Goal: Task Accomplishment & Management: Manage account settings

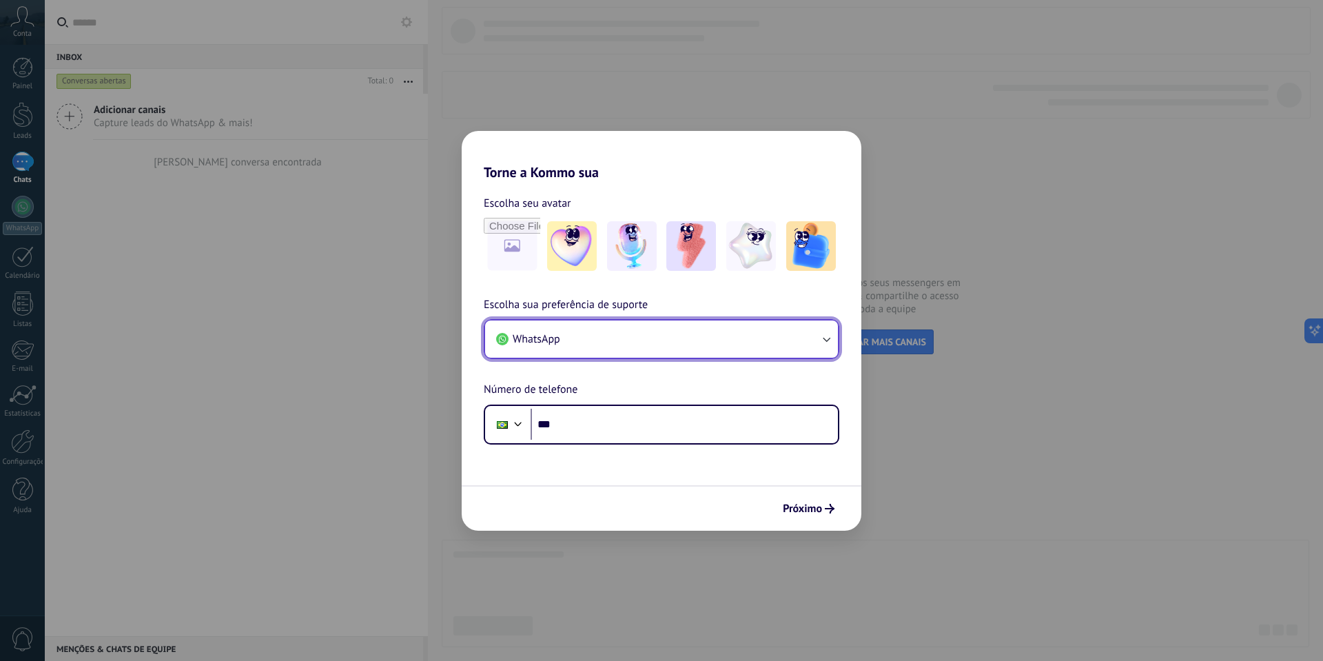
click at [589, 341] on button "WhatsApp" at bounding box center [661, 338] width 353 height 37
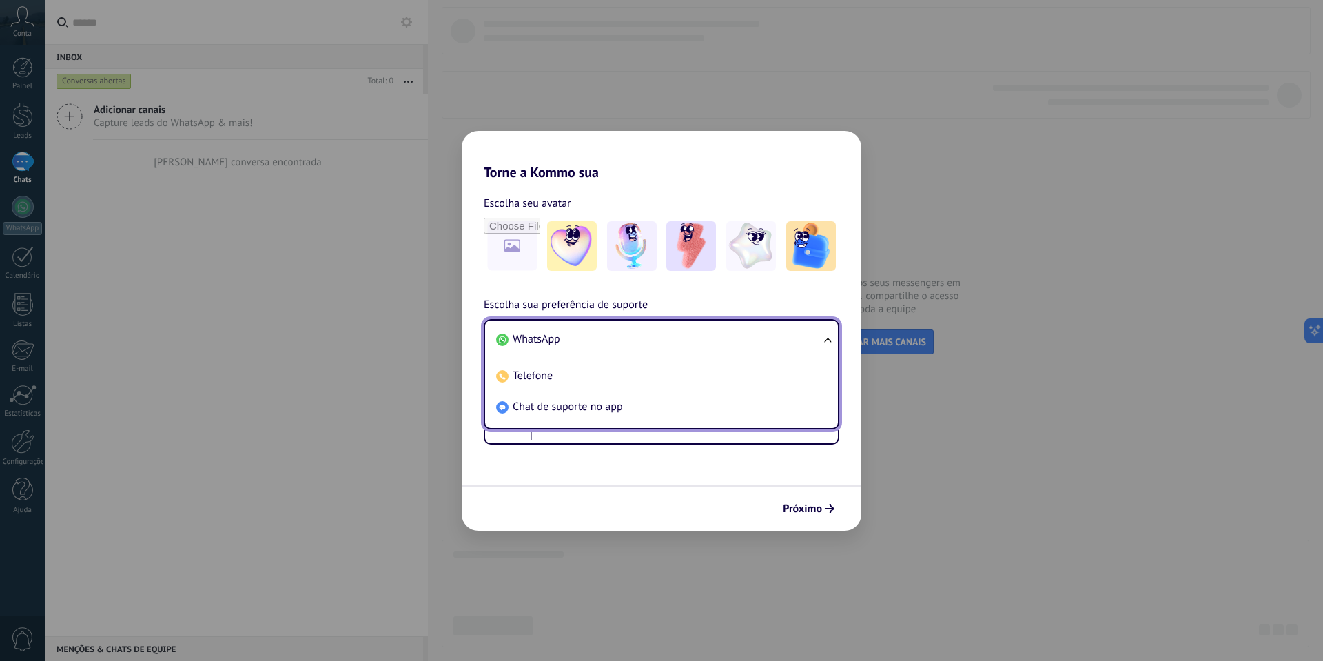
click at [589, 339] on li "WhatsApp" at bounding box center [659, 339] width 336 height 31
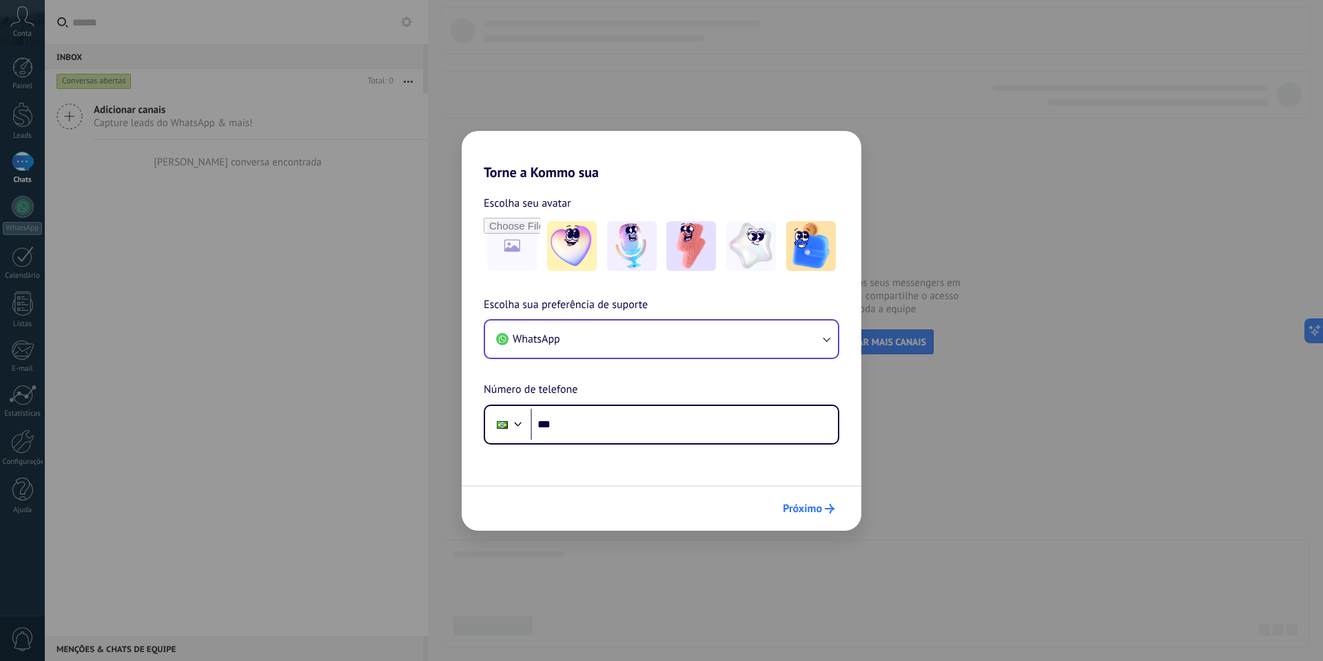
click at [808, 499] on button "Próximo" at bounding box center [808, 508] width 64 height 23
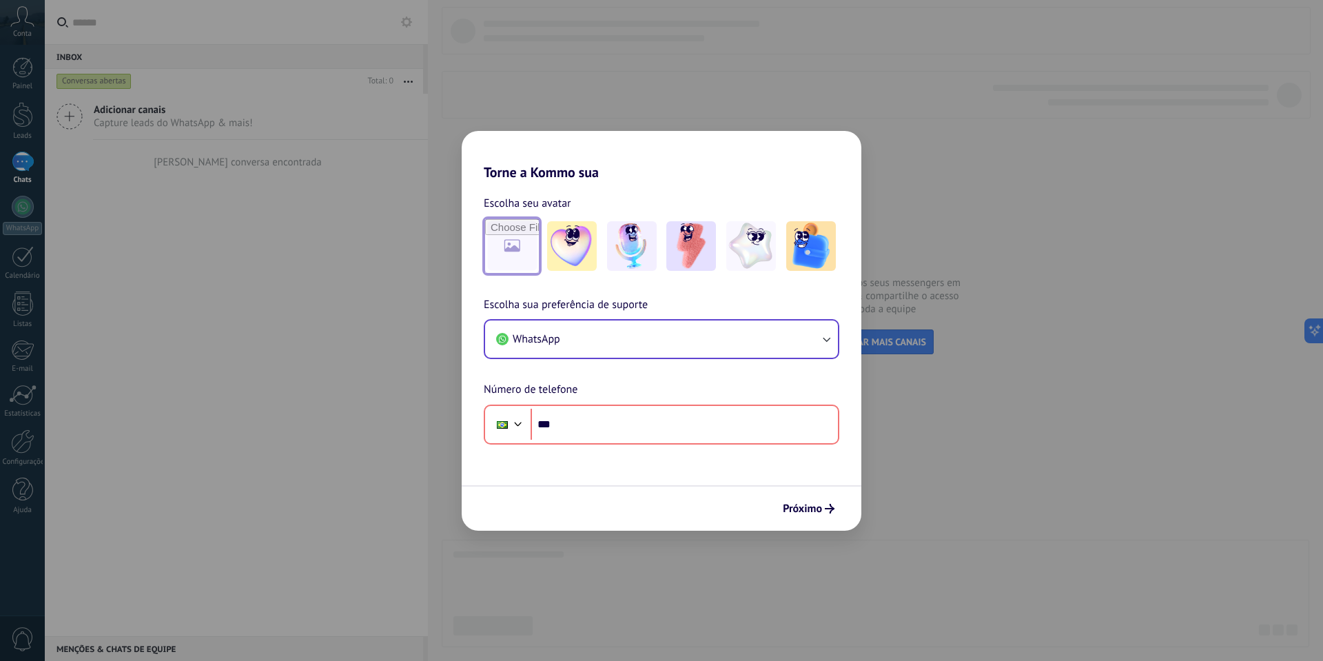
click at [526, 251] on input "file" at bounding box center [512, 246] width 54 height 54
click at [642, 247] on img at bounding box center [632, 246] width 50 height 50
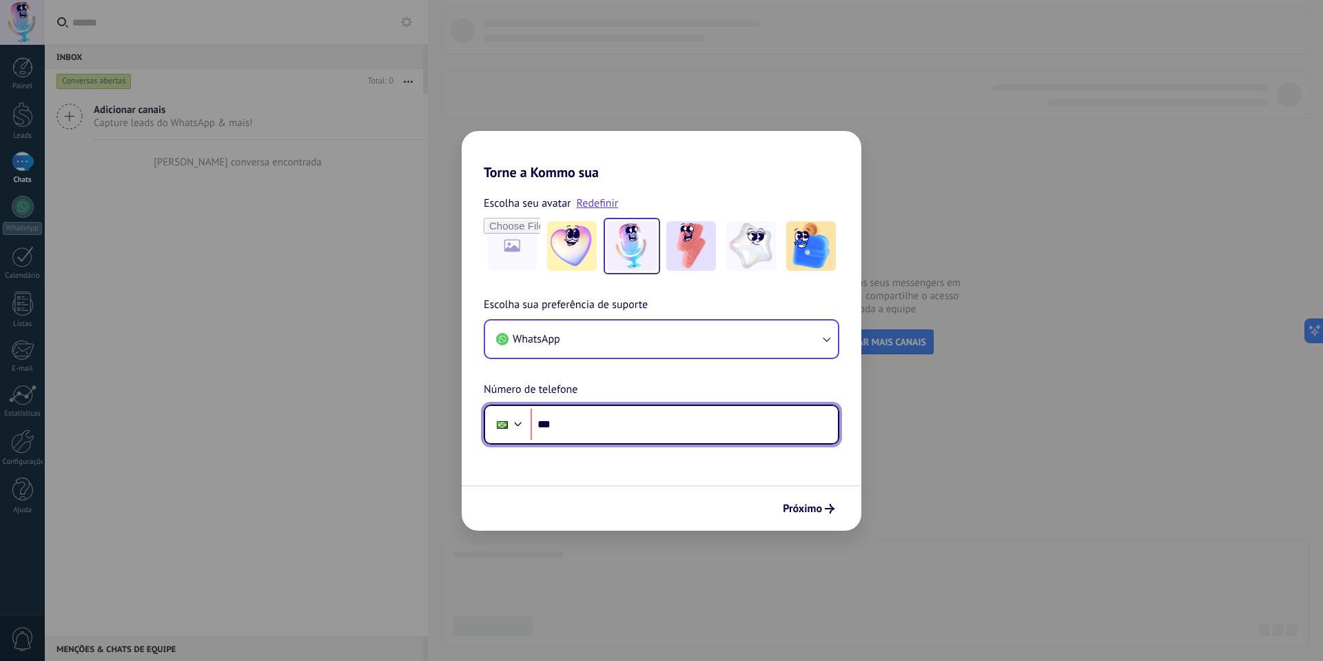
click at [659, 431] on input "***" at bounding box center [684, 425] width 307 height 32
paste input "**********"
type input "**********"
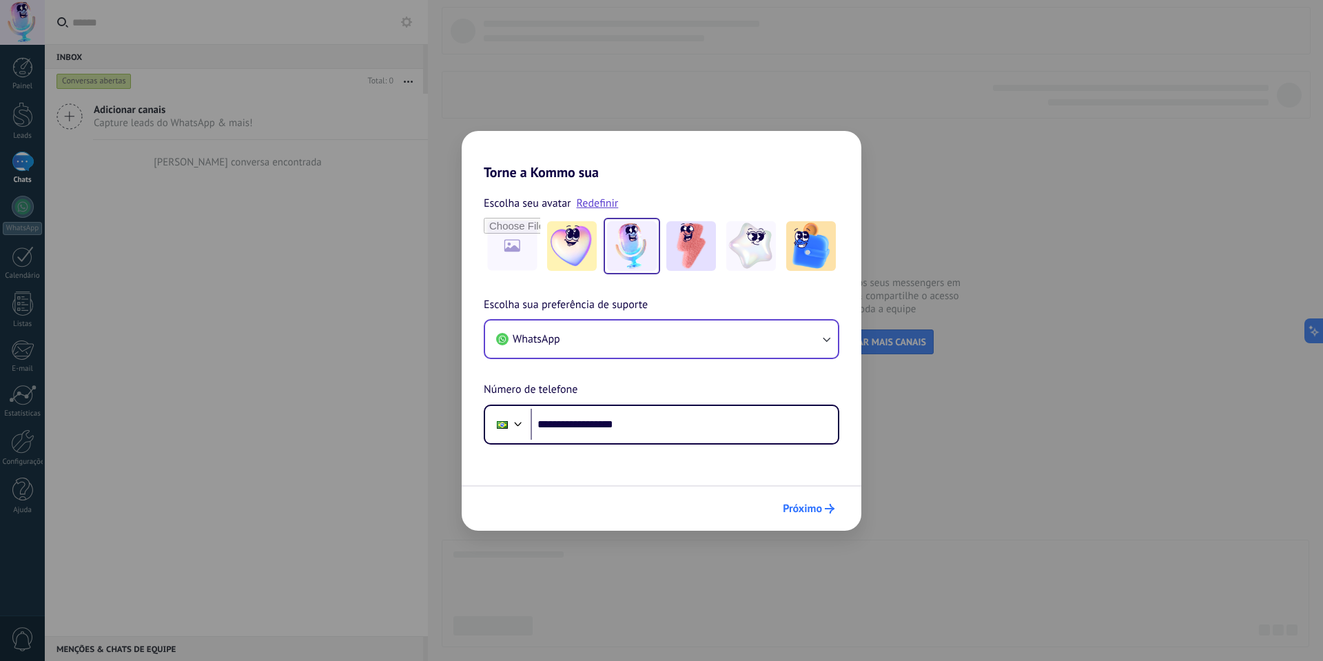
click at [792, 504] on span "Próximo" at bounding box center [802, 509] width 39 height 10
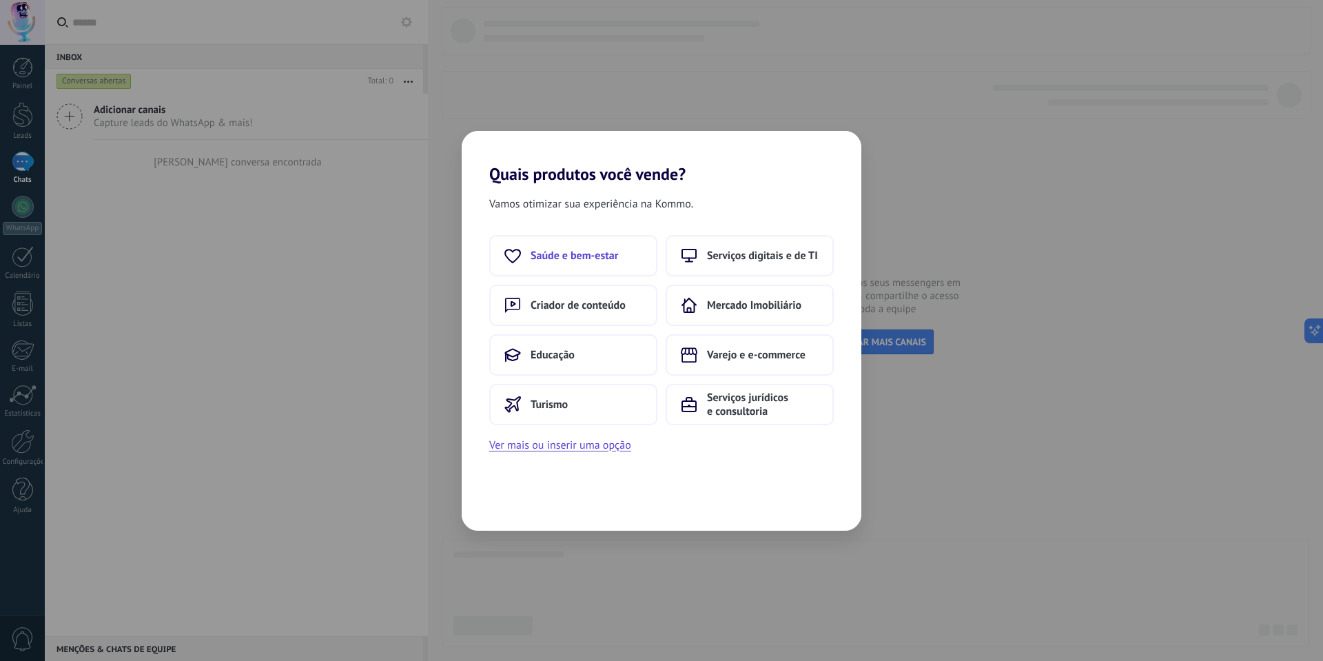
click at [619, 247] on button "Saúde e bem-estar" at bounding box center [573, 255] width 168 height 41
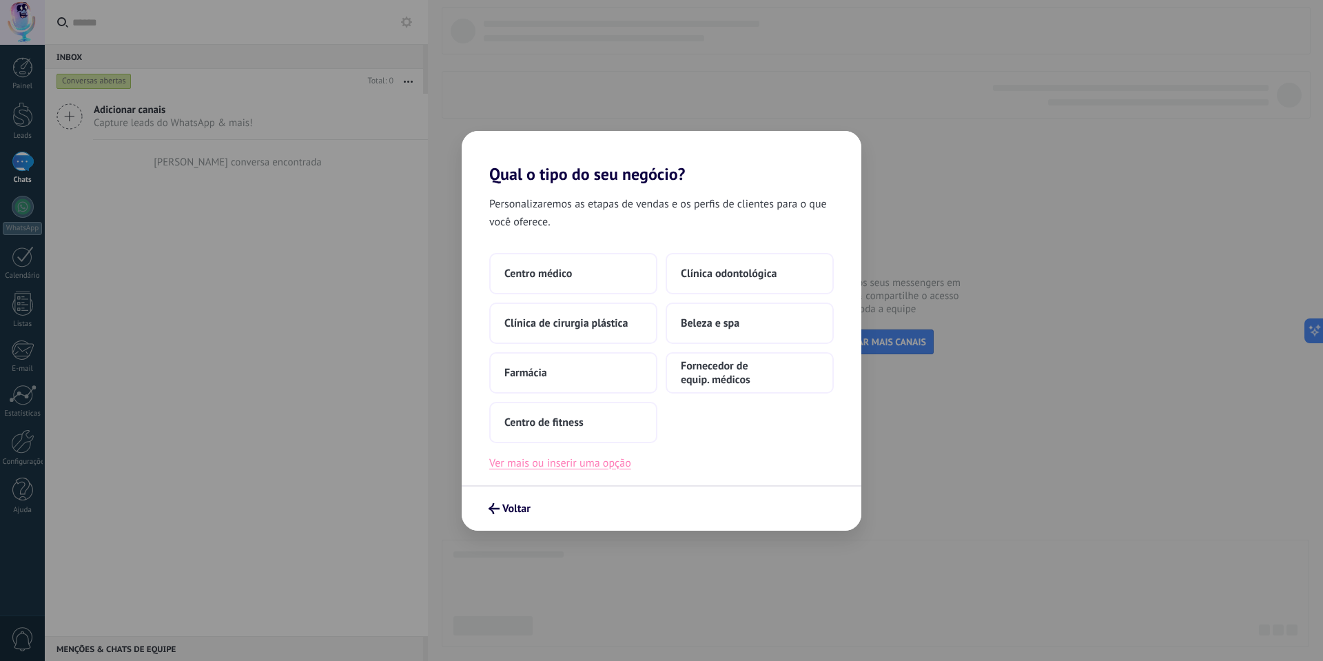
click at [555, 462] on button "Ver mais ou inserir uma opção" at bounding box center [560, 463] width 142 height 18
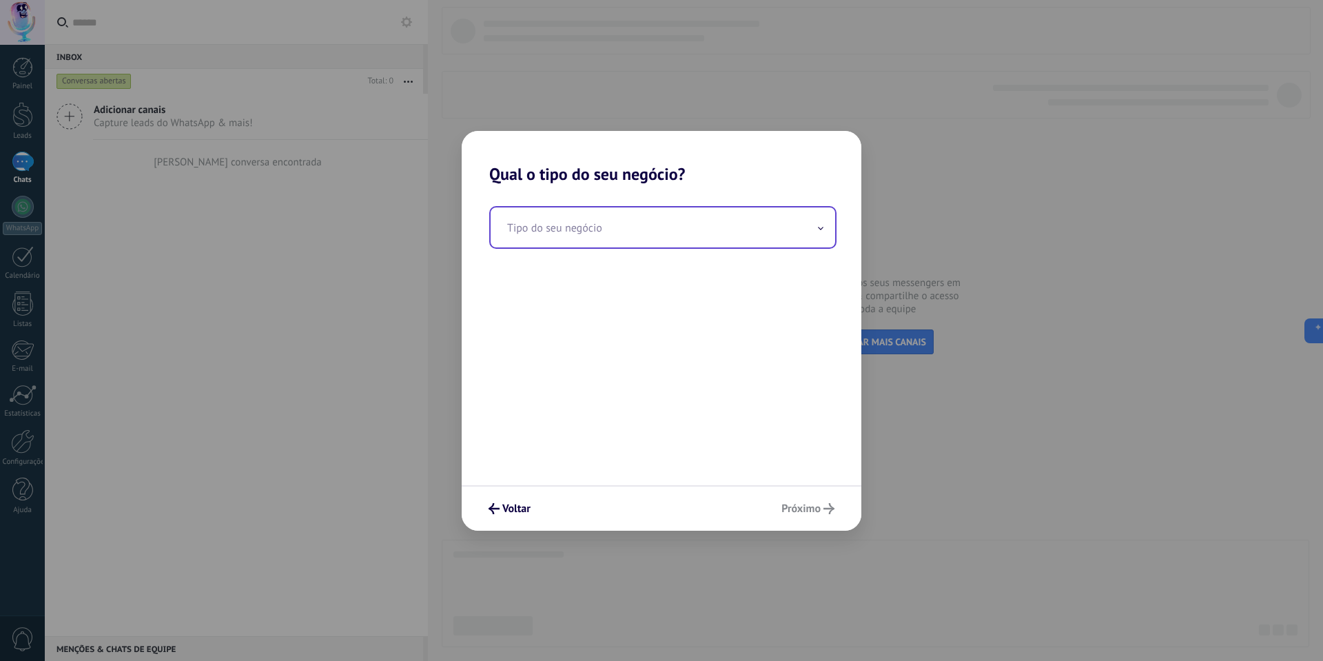
click at [564, 233] on input "text" at bounding box center [663, 227] width 344 height 40
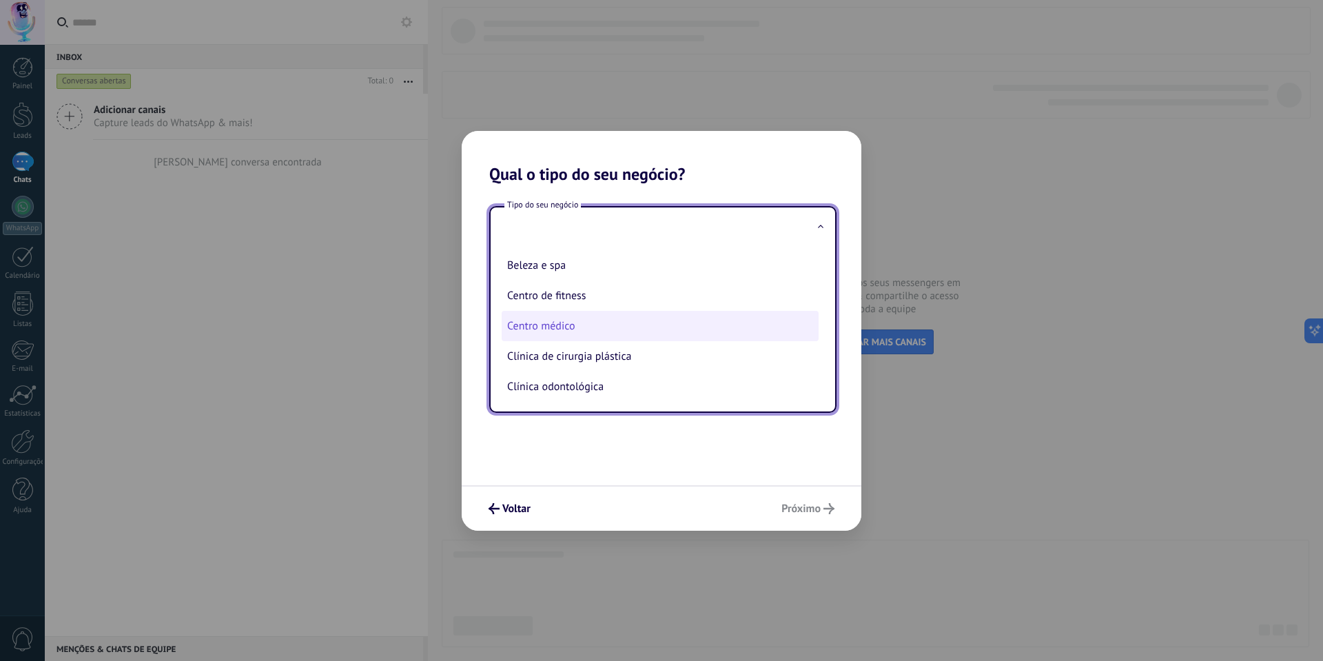
click at [577, 336] on li "Centro médico" at bounding box center [660, 326] width 317 height 30
type input "**********"
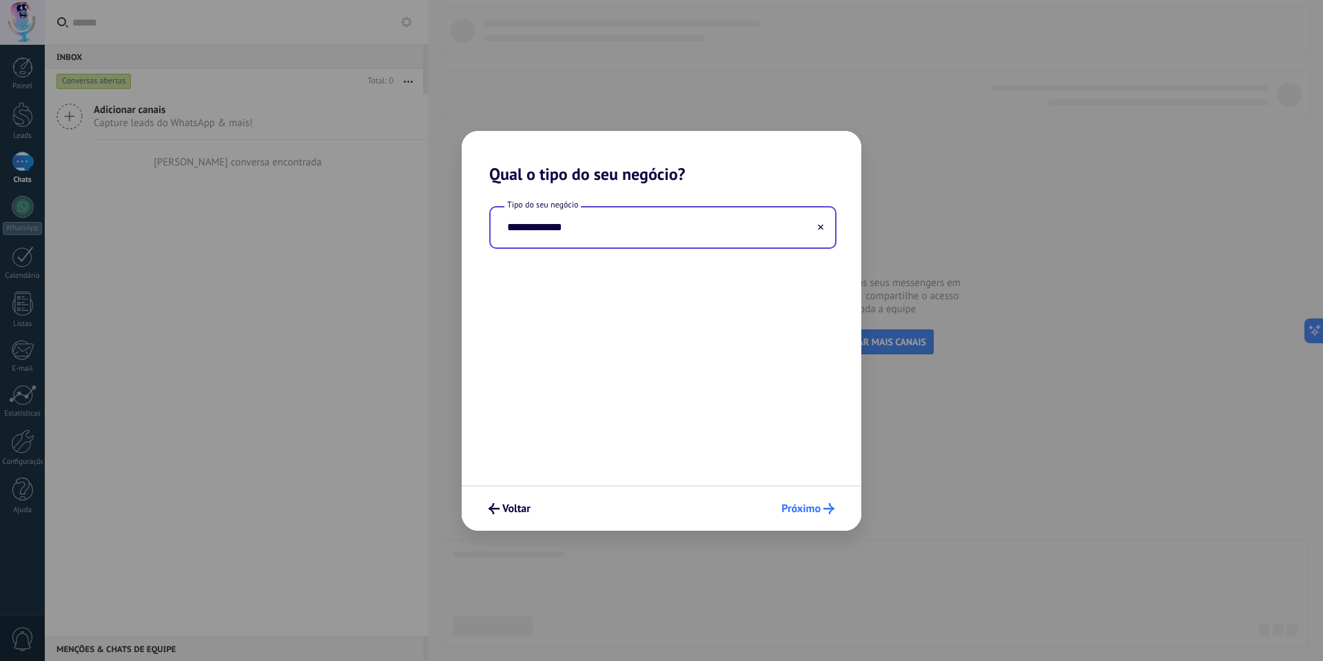
click at [823, 515] on button "Próximo" at bounding box center [807, 508] width 65 height 23
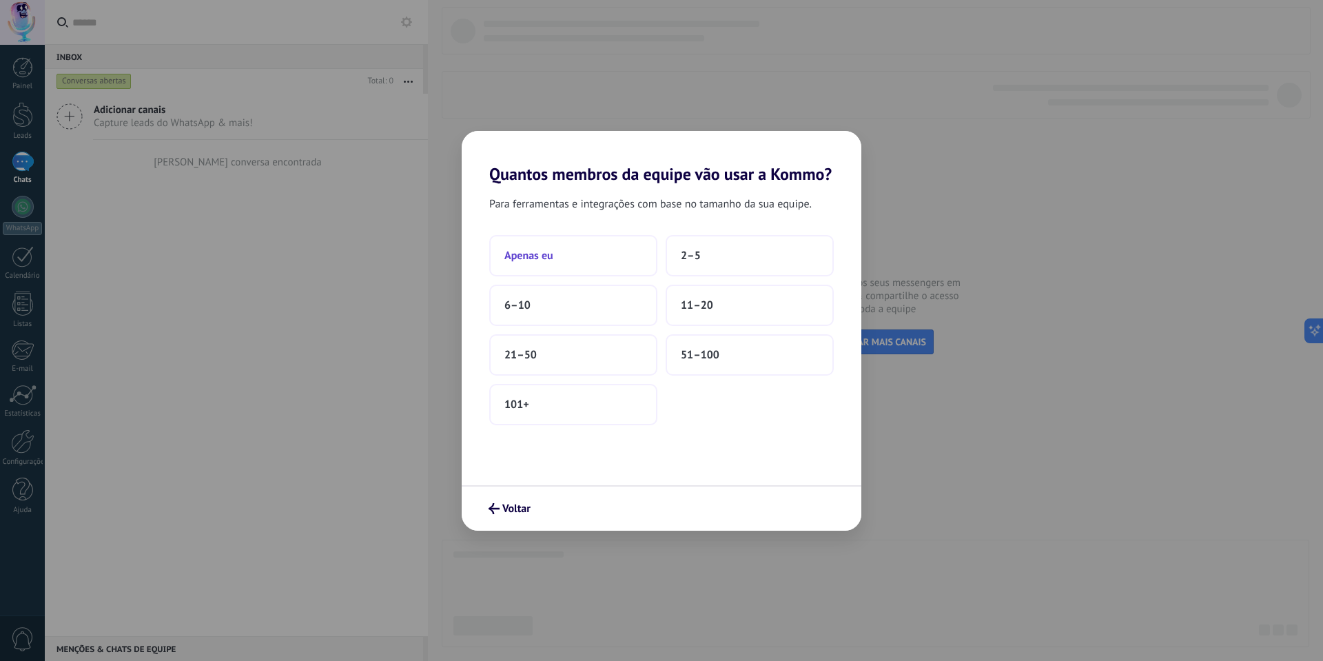
click at [590, 256] on button "Apenas eu" at bounding box center [573, 255] width 168 height 41
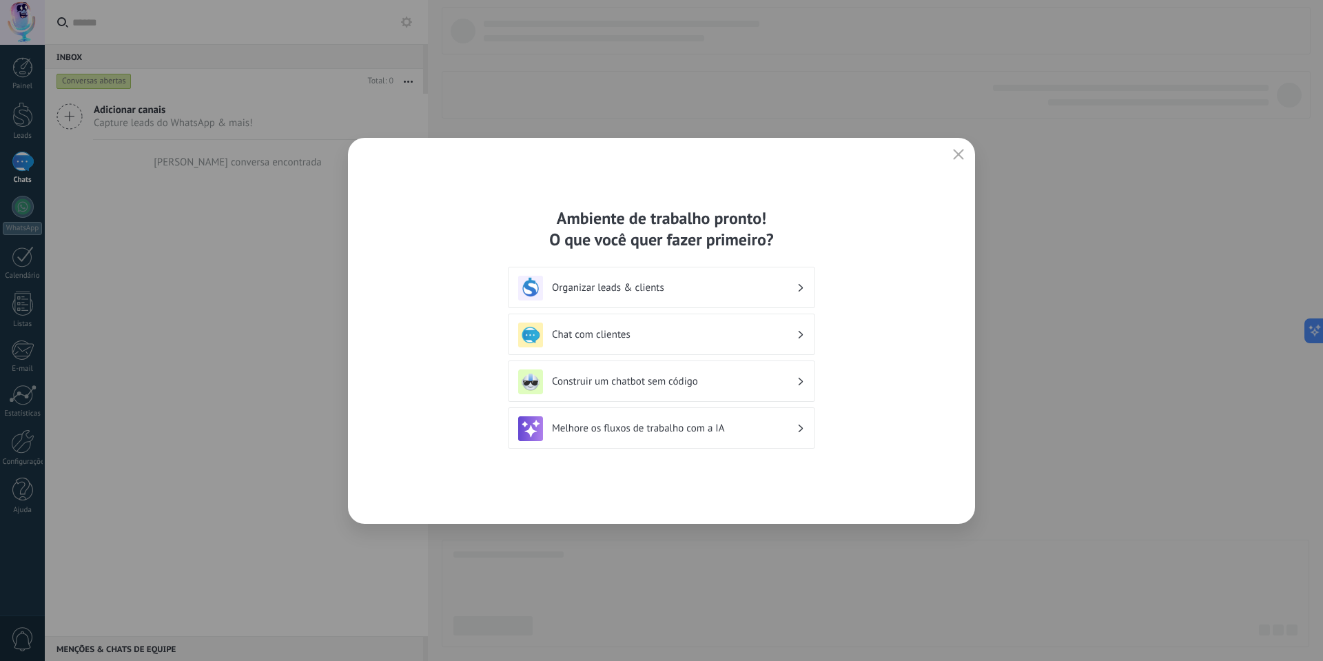
click at [597, 332] on h3 "Chat com clientes" at bounding box center [674, 334] width 245 height 13
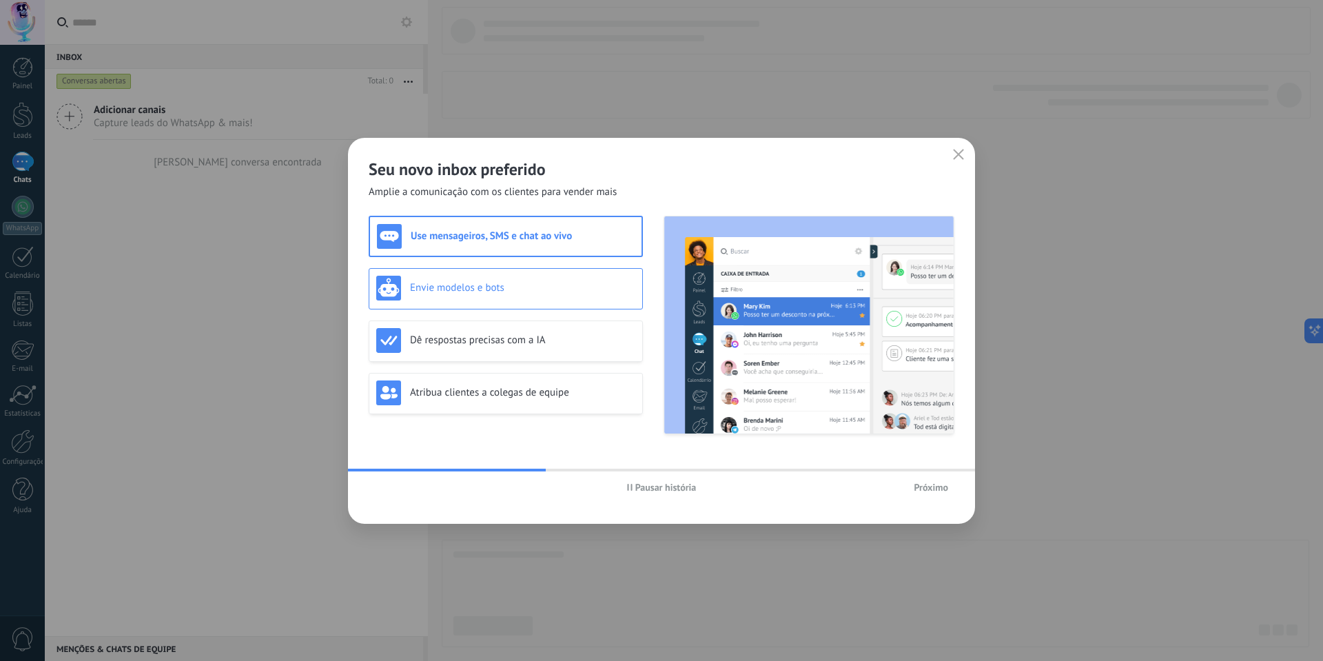
click at [531, 295] on div "Envie modelos e bots" at bounding box center [505, 288] width 259 height 25
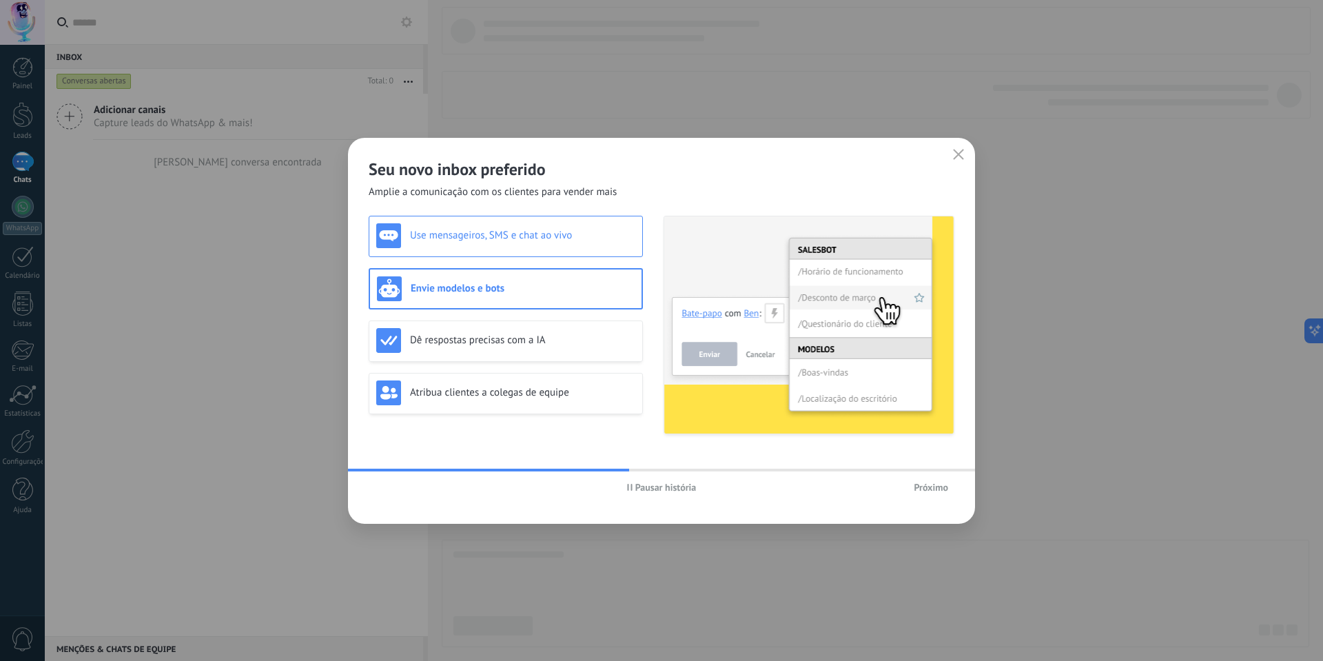
click at [541, 225] on div "Use mensageiros, SMS e chat ao vivo" at bounding box center [505, 235] width 259 height 25
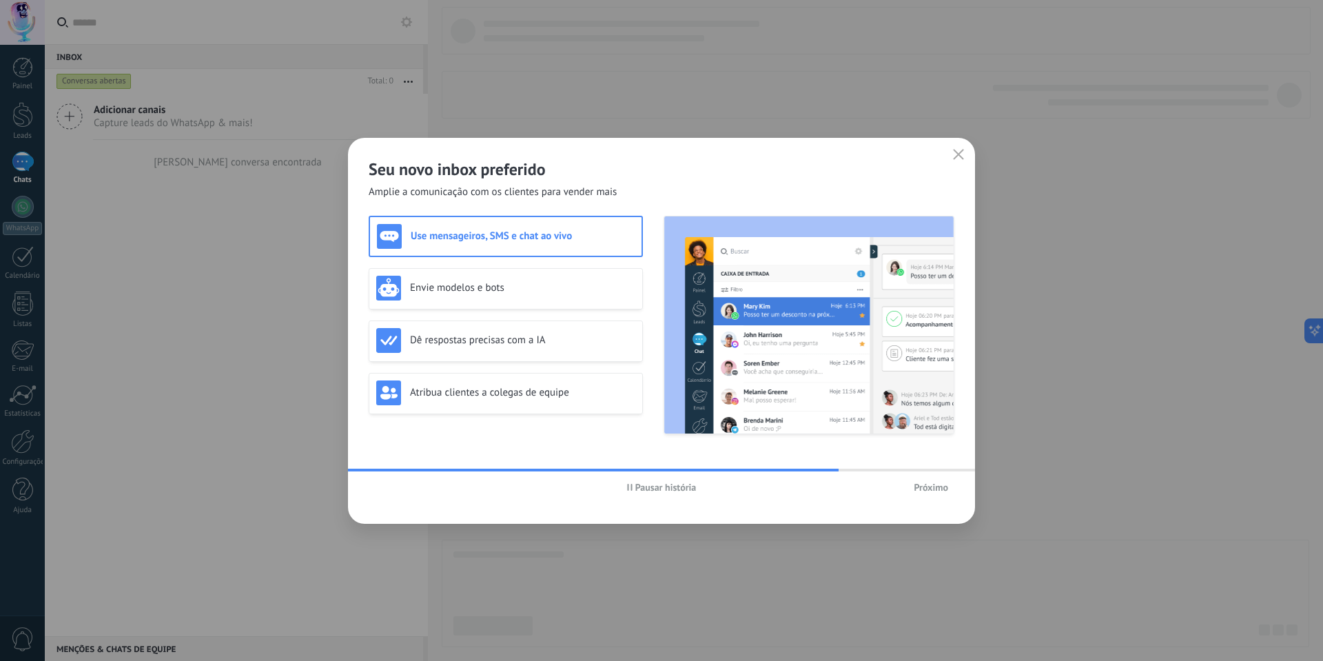
click at [923, 495] on button "Próximo" at bounding box center [930, 487] width 47 height 21
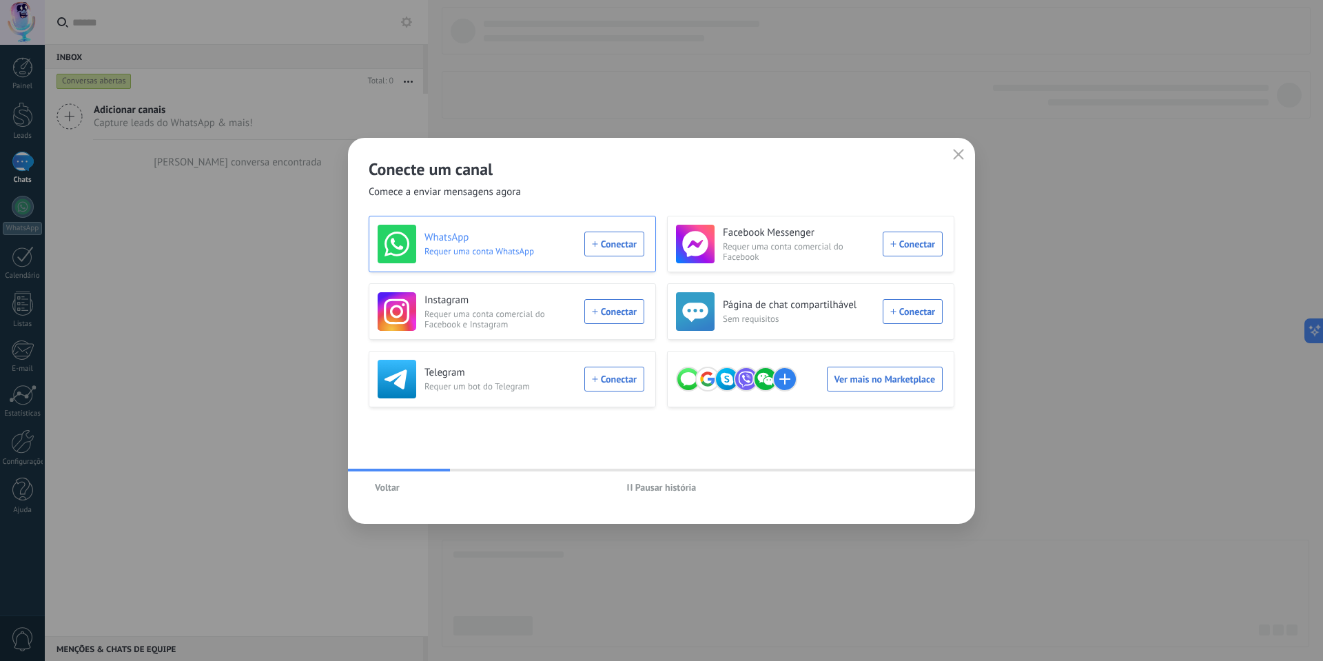
click at [615, 244] on div "WhatsApp Requer uma conta WhatsApp Conectar" at bounding box center [511, 244] width 267 height 39
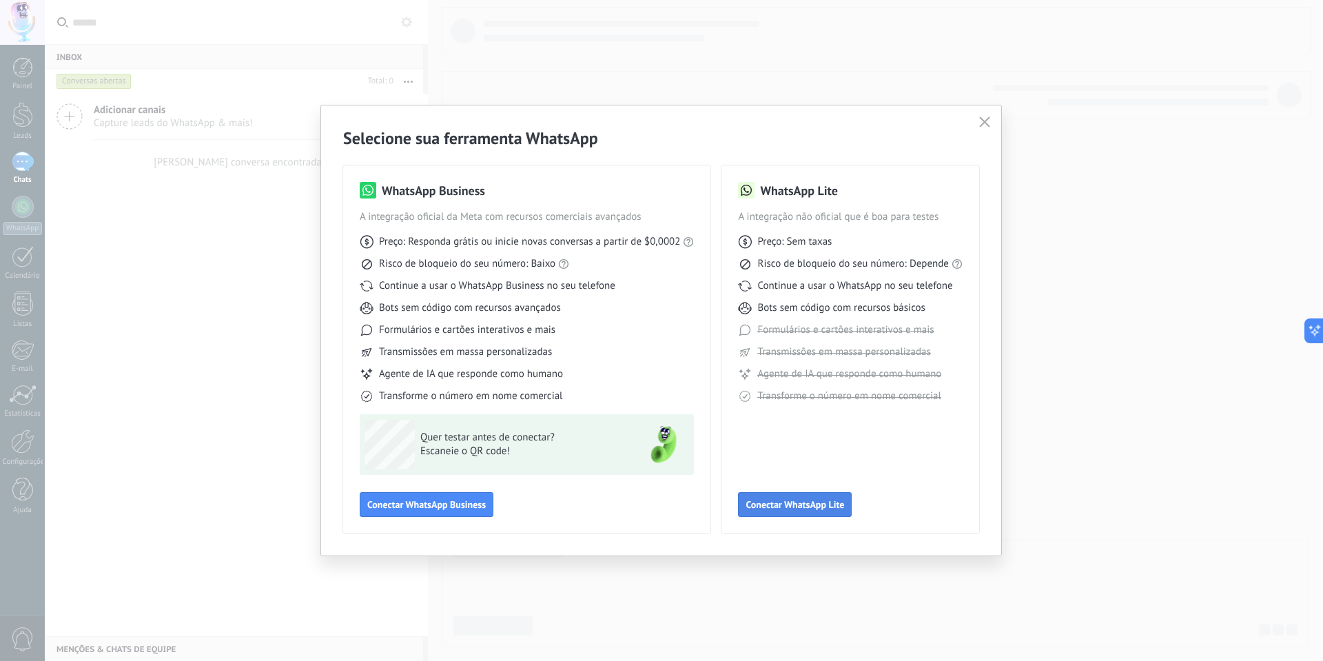
click at [816, 512] on button "Conectar WhatsApp Lite" at bounding box center [795, 504] width 114 height 25
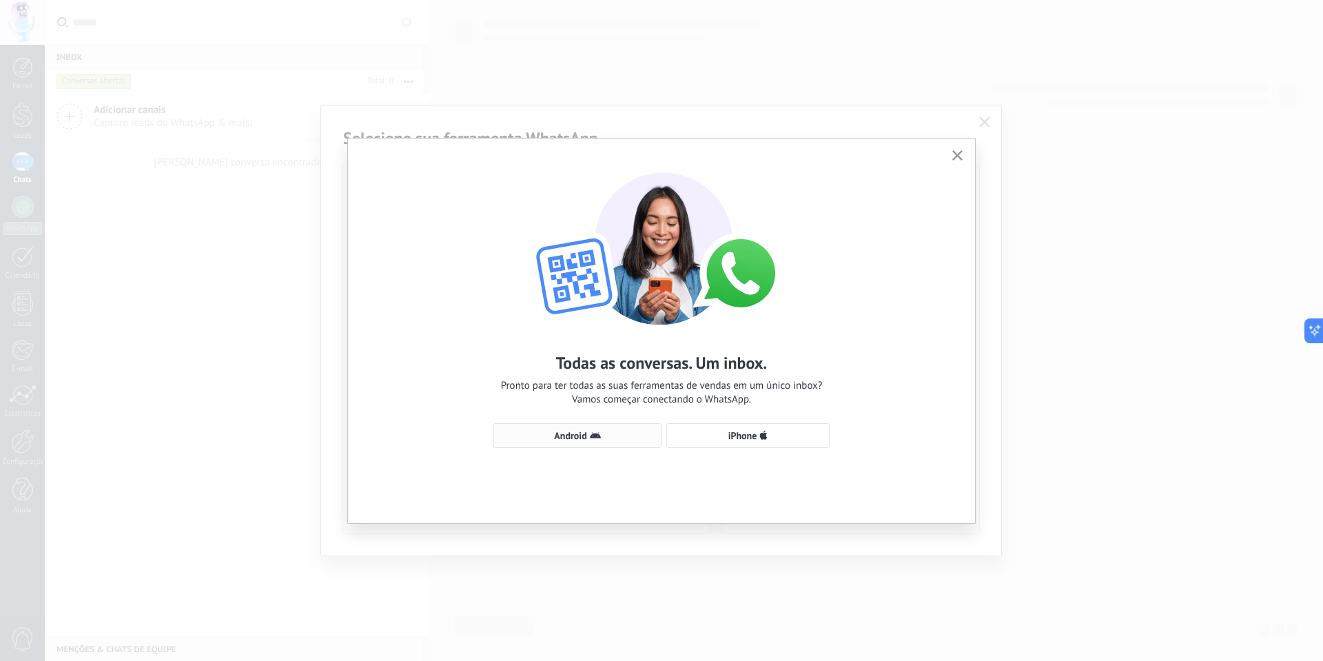
click at [597, 438] on icon "button" at bounding box center [595, 435] width 11 height 11
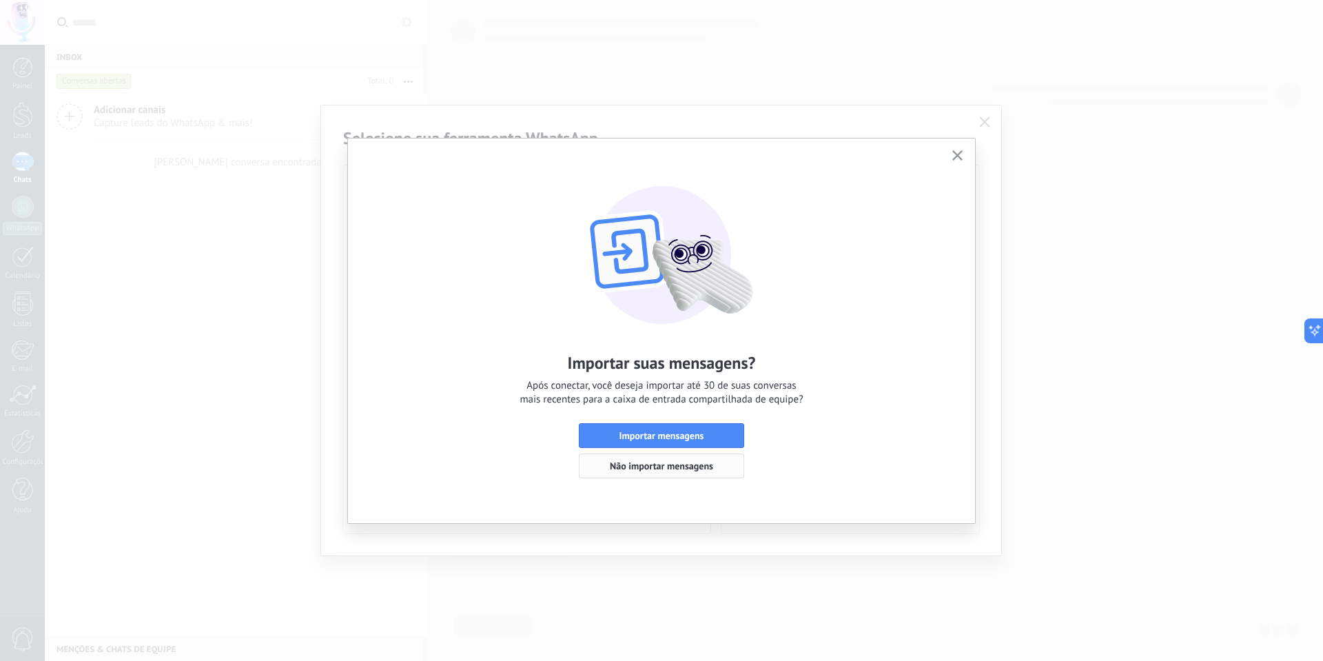
click at [694, 466] on span "Não importar mensagens" at bounding box center [661, 466] width 103 height 10
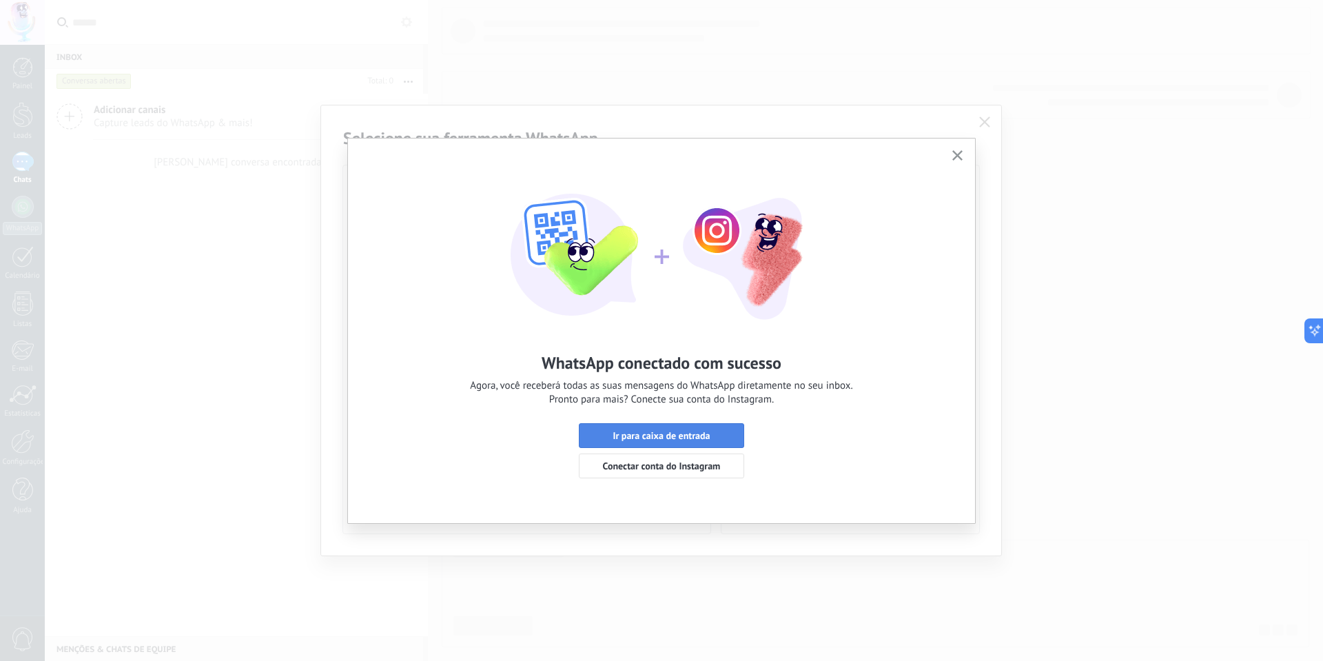
click at [688, 436] on span "Ir para caixa de entrada" at bounding box center [661, 436] width 97 height 10
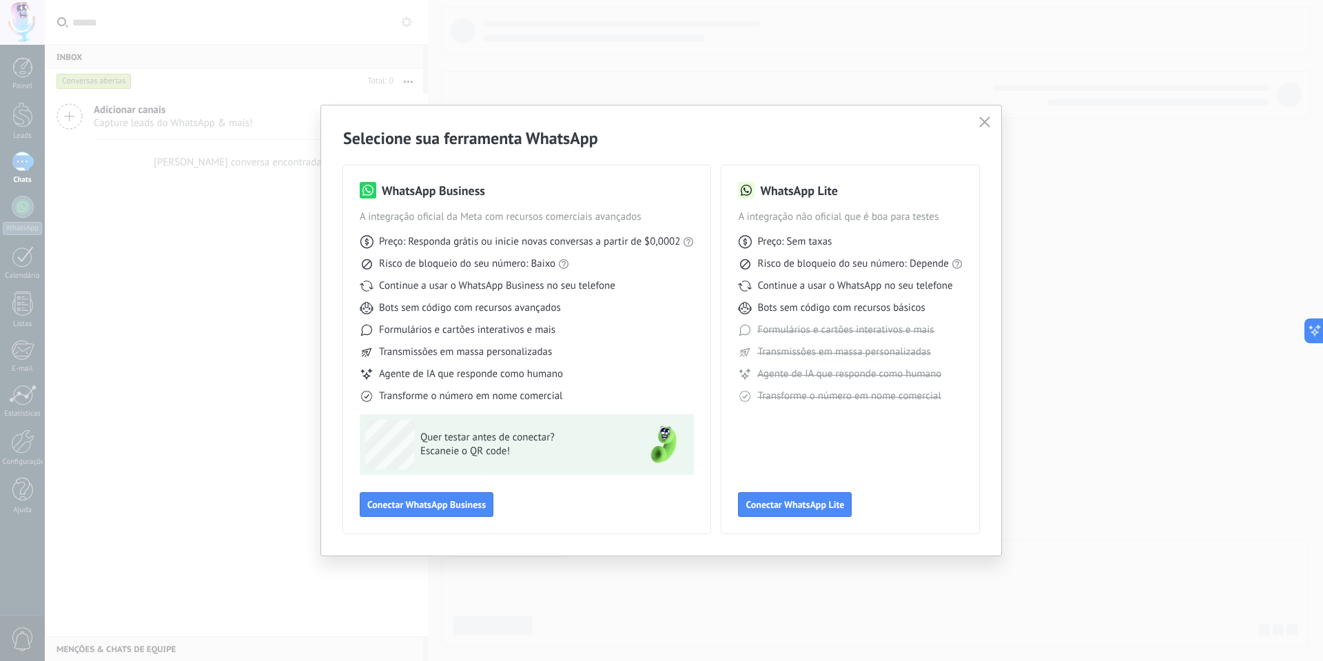
click at [980, 123] on icon "button" at bounding box center [984, 121] width 11 height 11
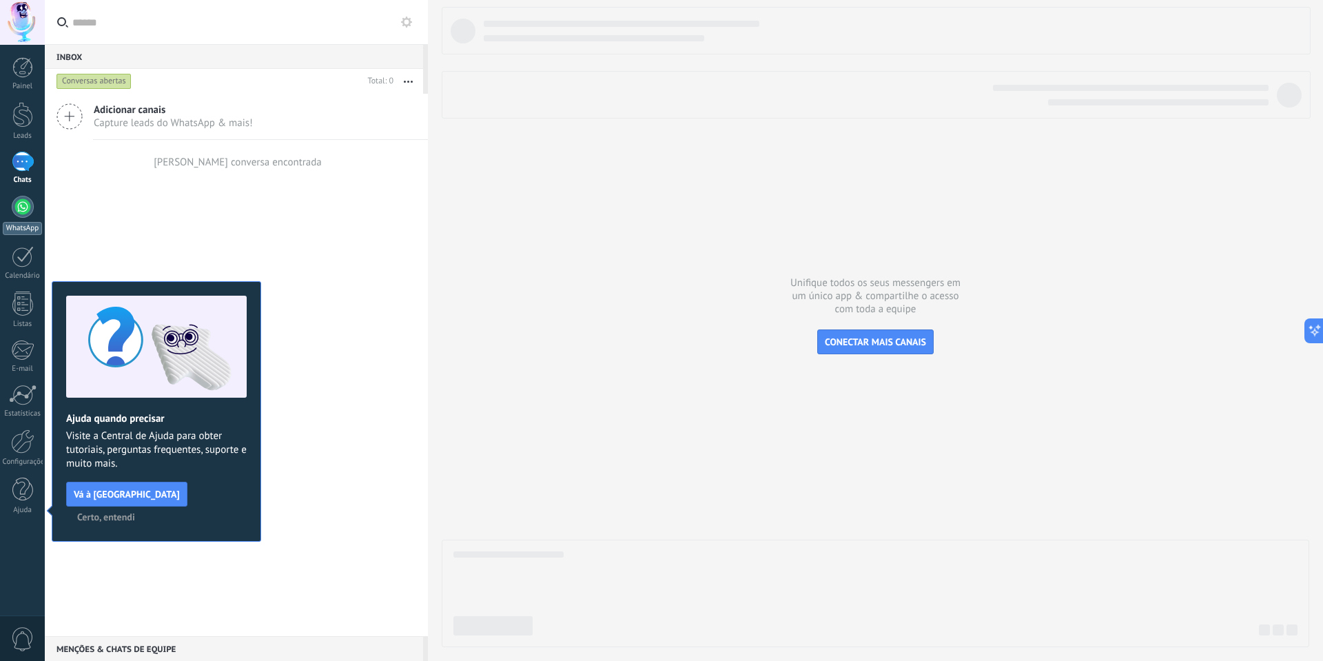
click at [36, 214] on link "WhatsApp" at bounding box center [22, 215] width 45 height 39
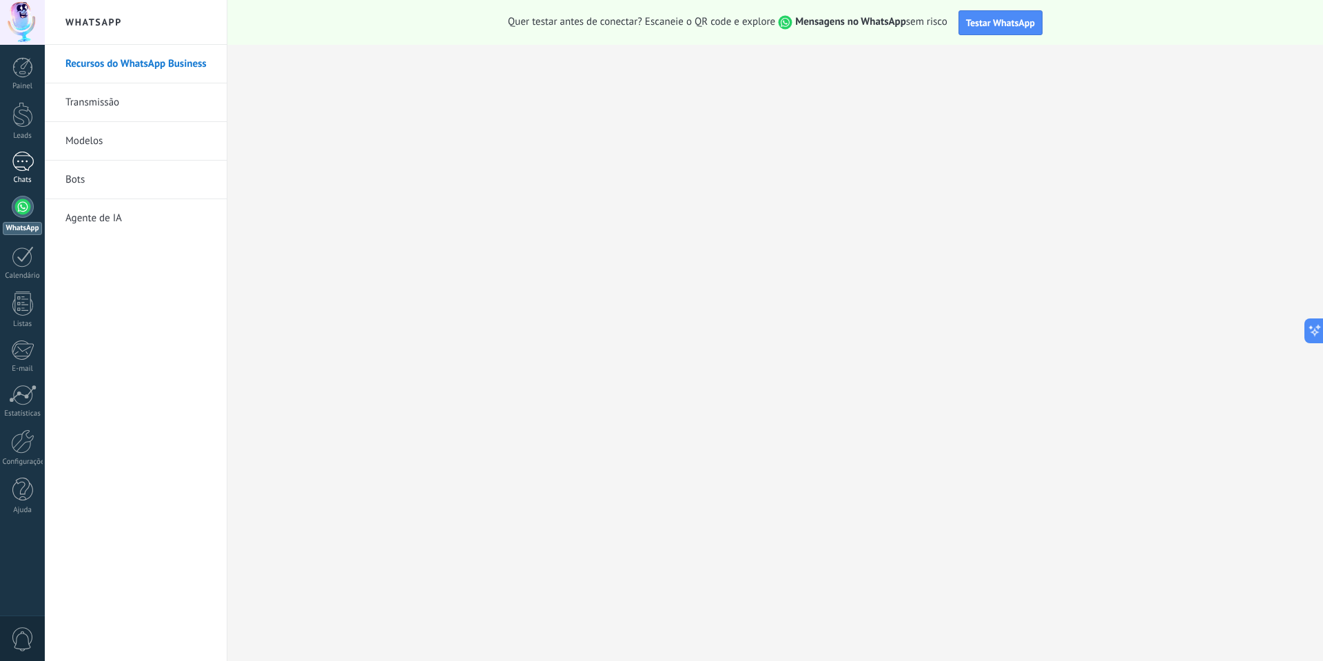
click at [24, 172] on link "Chats" at bounding box center [22, 168] width 45 height 33
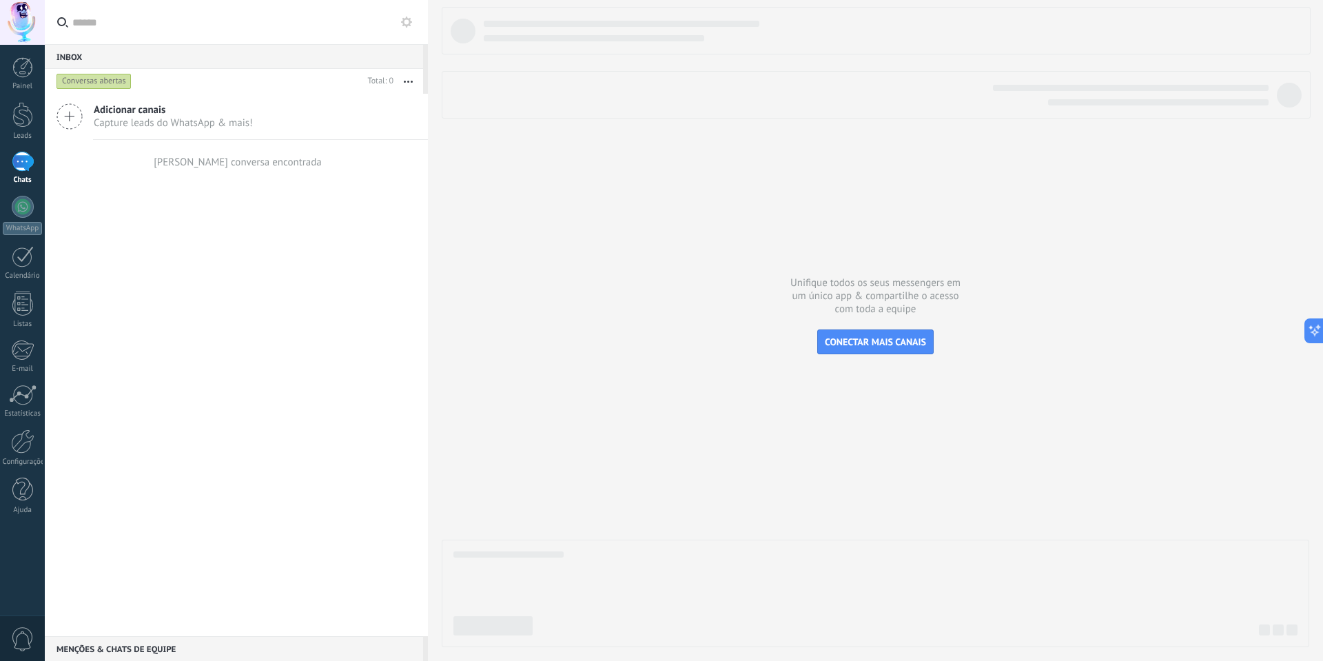
click at [161, 120] on span "Capture leads do WhatsApp & mais!" at bounding box center [173, 122] width 159 height 13
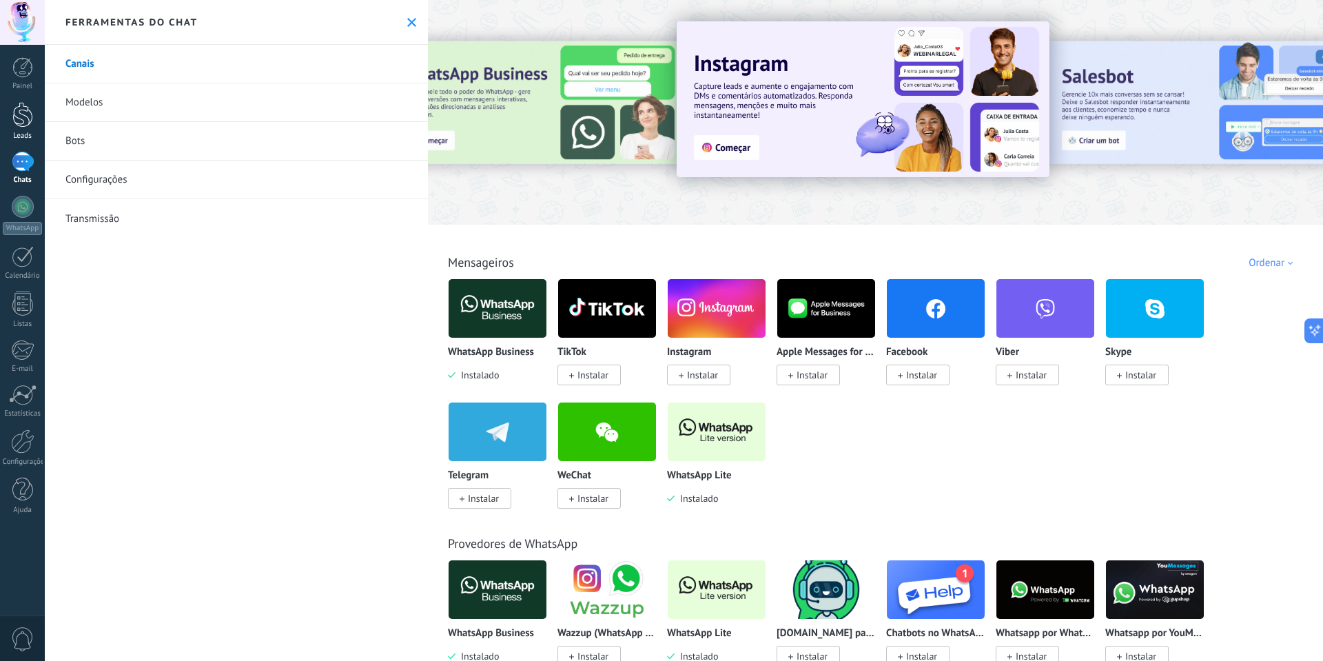
click at [14, 119] on div at bounding box center [22, 114] width 21 height 25
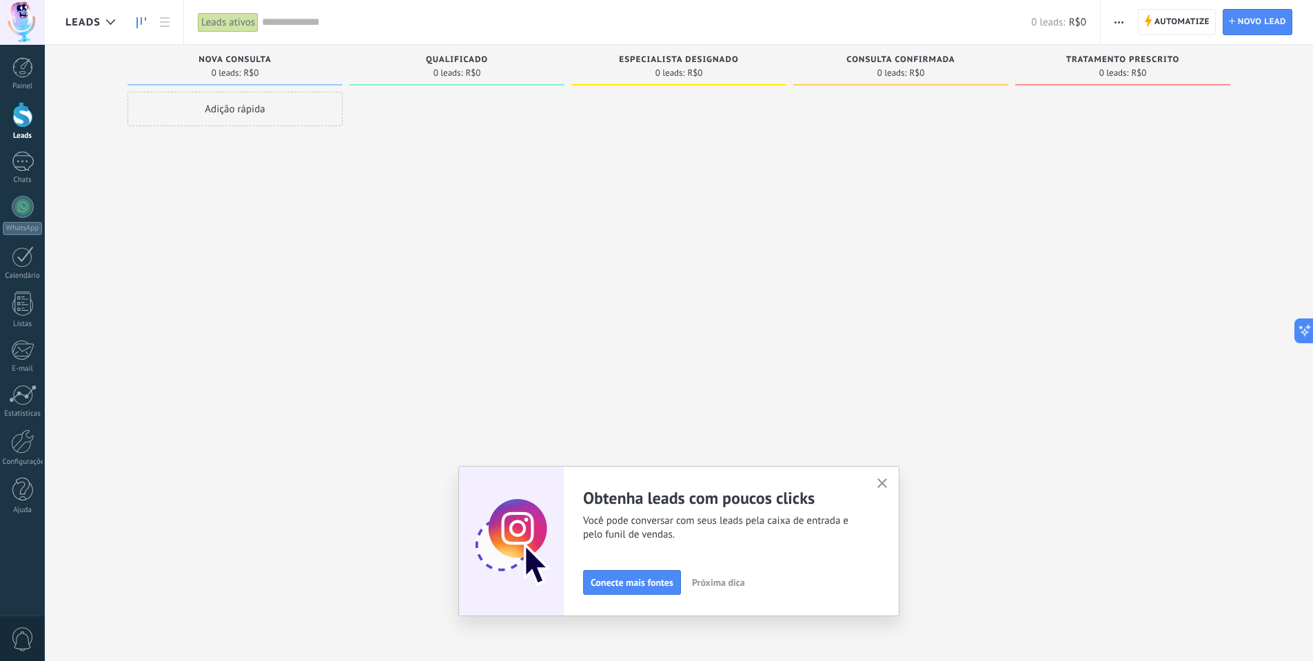
click at [1118, 82] on div "Tratamento prescrito 0 leads: R$0" at bounding box center [1122, 65] width 215 height 41
click at [1139, 69] on span "R$0" at bounding box center [1138, 73] width 15 height 8
click at [1121, 19] on span "button" at bounding box center [1118, 22] width 9 height 26
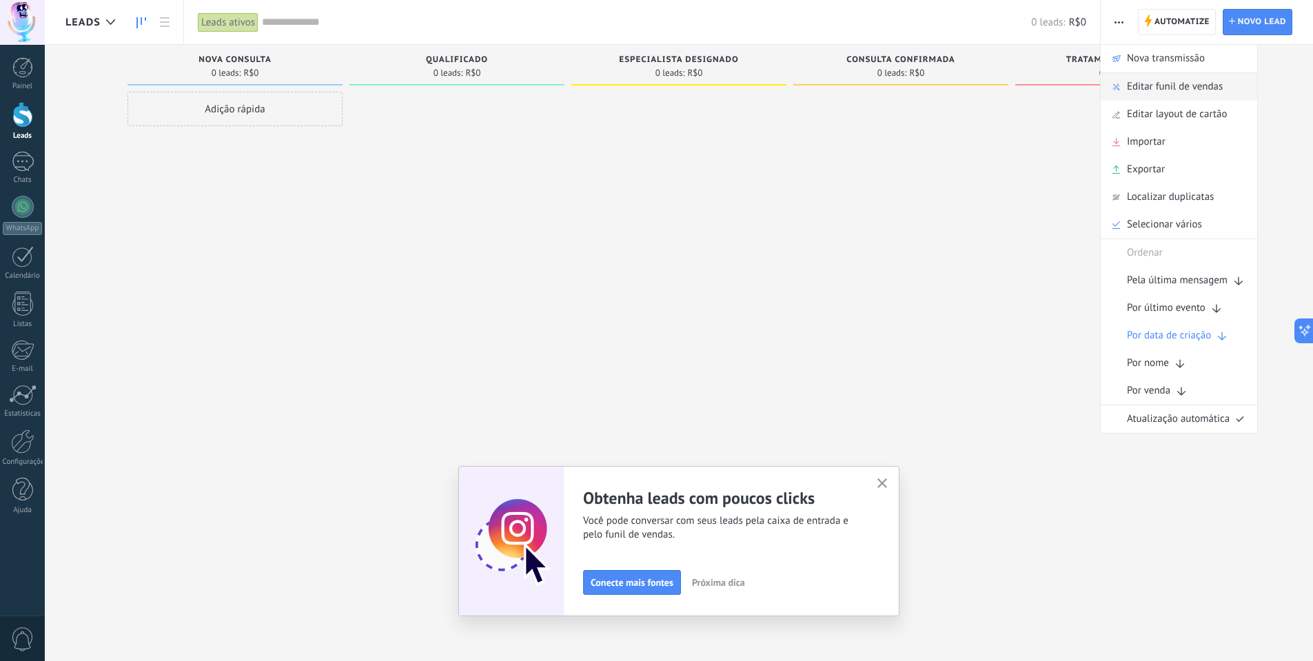
click at [1138, 90] on span "Editar funil de vendas" at bounding box center [1174, 87] width 96 height 28
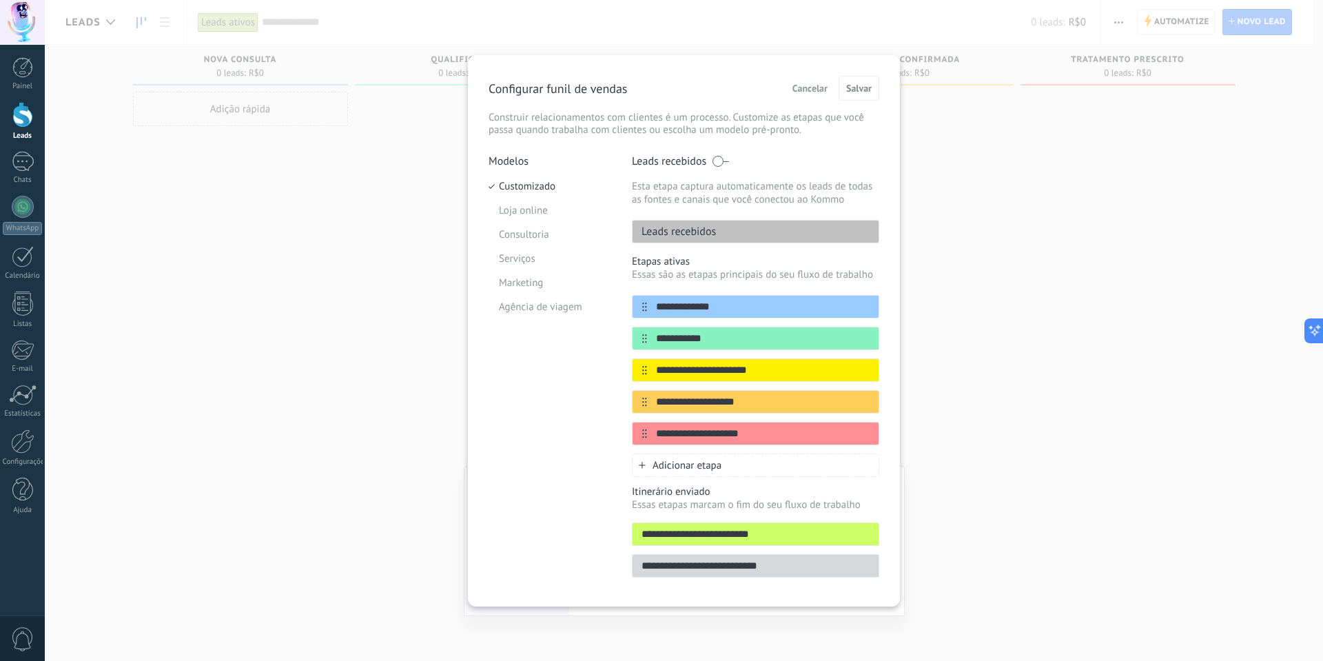
click at [683, 238] on p "Leads recebidos" at bounding box center [673, 232] width 83 height 14
click at [530, 204] on li "Loja online" at bounding box center [549, 210] width 123 height 24
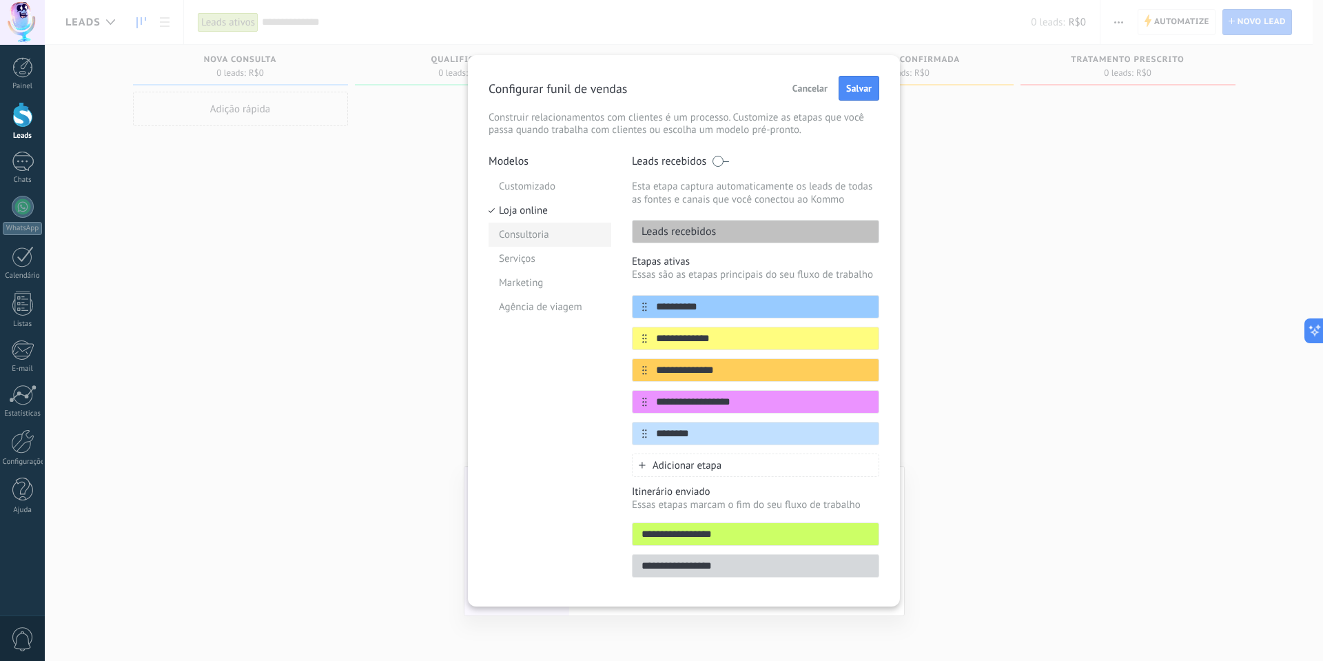
click at [529, 236] on li "Consultoria" at bounding box center [549, 235] width 123 height 24
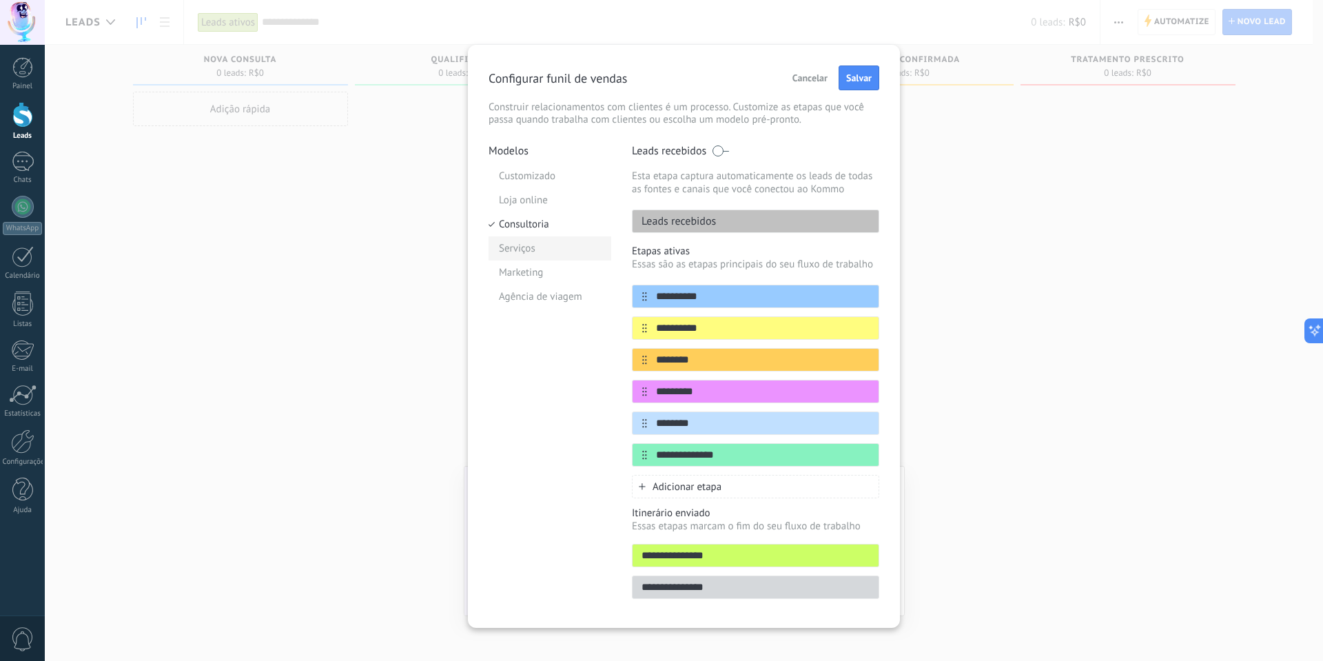
click at [530, 249] on li "Serviços" at bounding box center [549, 248] width 123 height 24
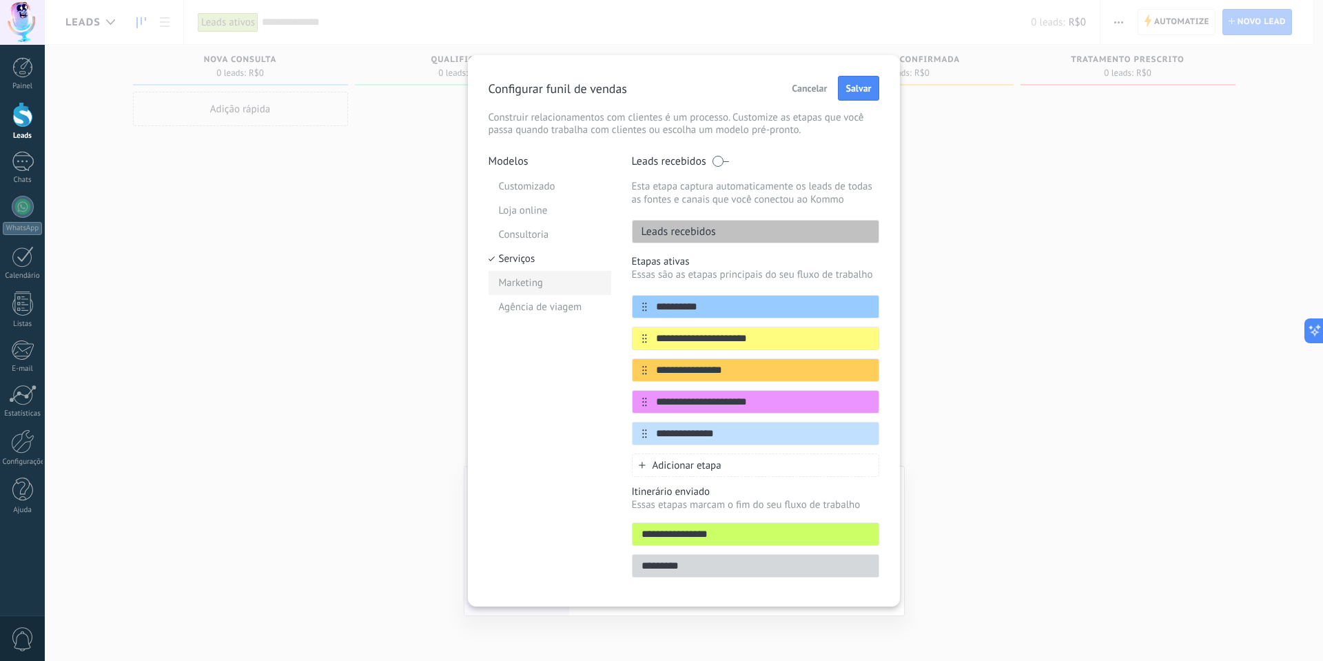
click at [551, 285] on li "Marketing" at bounding box center [549, 283] width 123 height 24
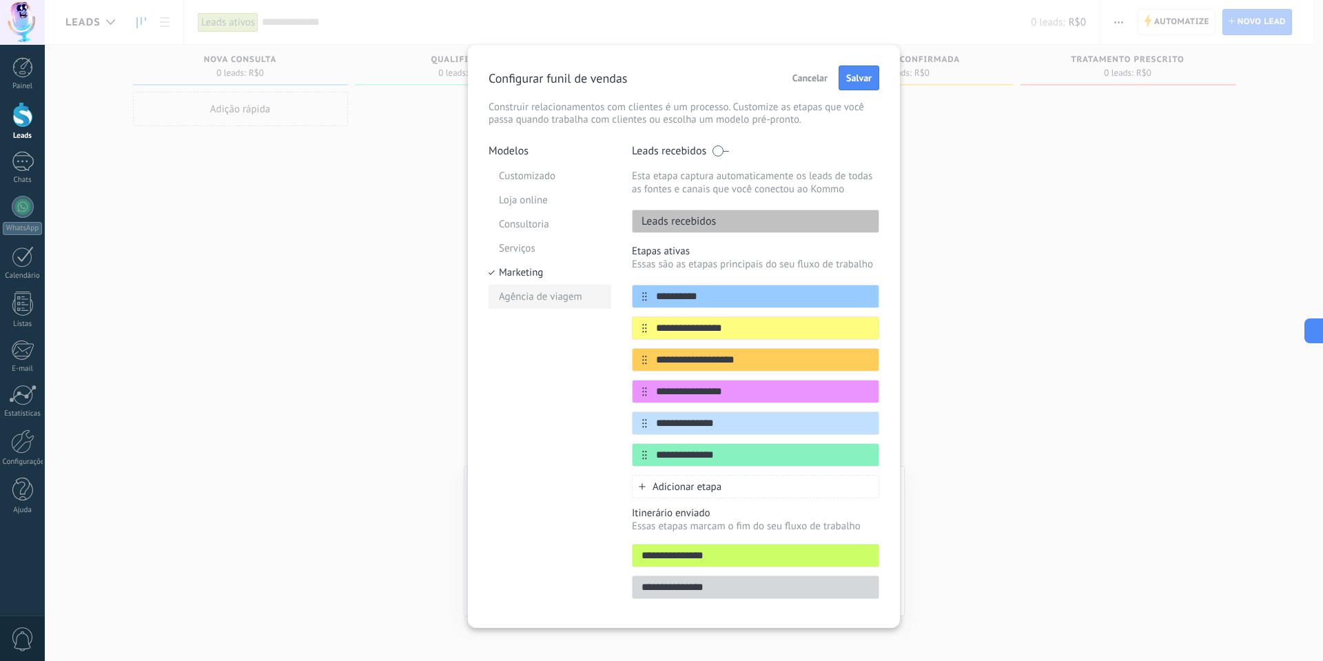
click at [555, 305] on li "Agência de viagem" at bounding box center [549, 297] width 123 height 24
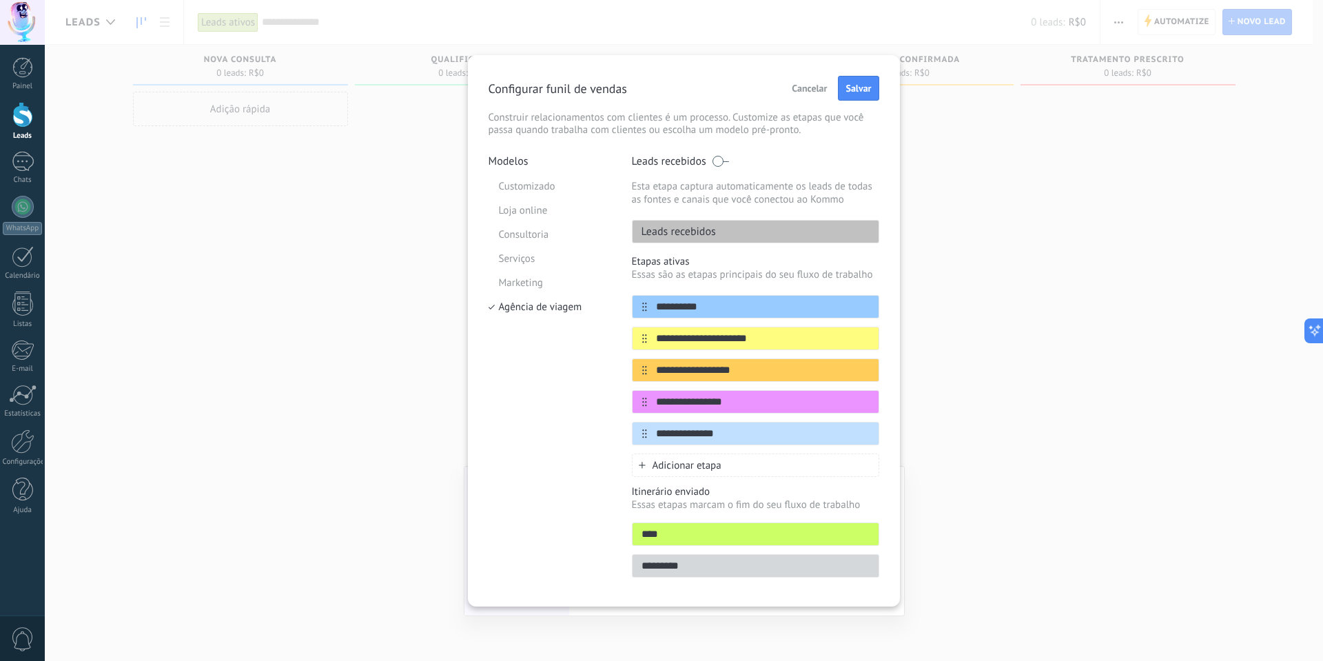
click at [696, 165] on p "Leads recebidos" at bounding box center [669, 161] width 74 height 14
click at [719, 165] on span at bounding box center [720, 161] width 17 height 11
click at [551, 191] on li "Customizado" at bounding box center [549, 186] width 123 height 24
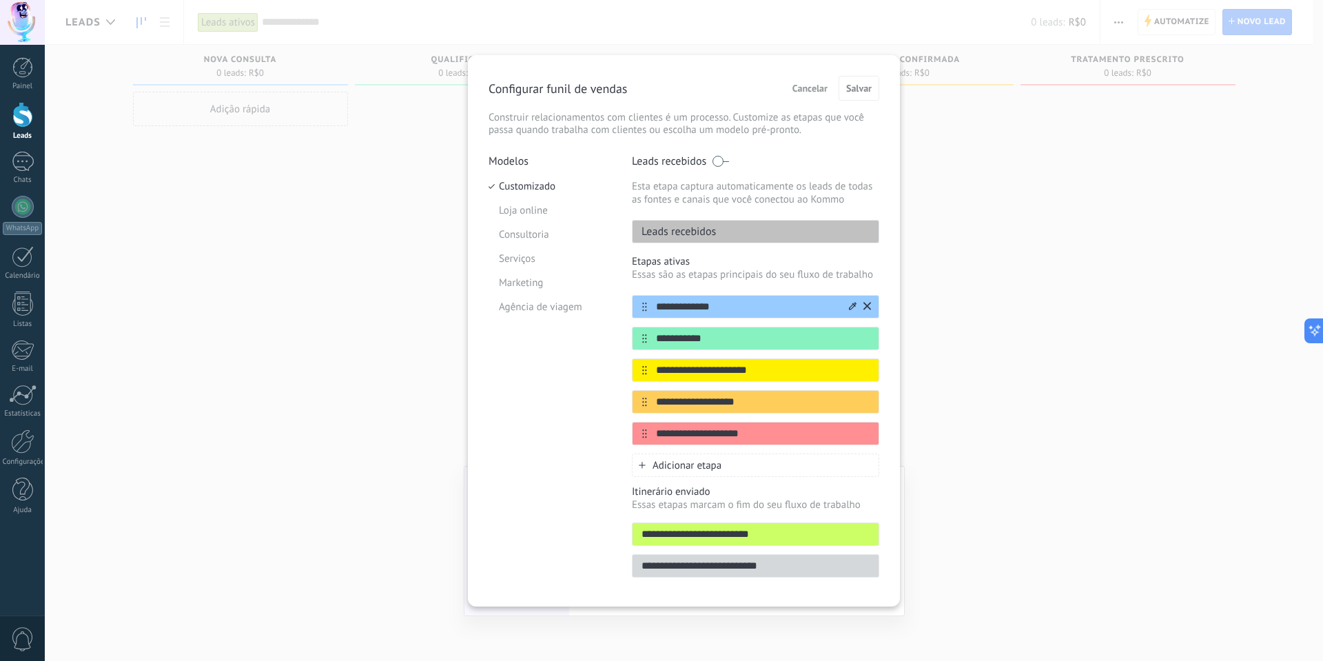
click at [714, 311] on input "**********" at bounding box center [747, 307] width 200 height 14
click at [734, 338] on input "**********" at bounding box center [747, 338] width 200 height 14
click at [853, 336] on icon at bounding box center [853, 337] width 8 height 8
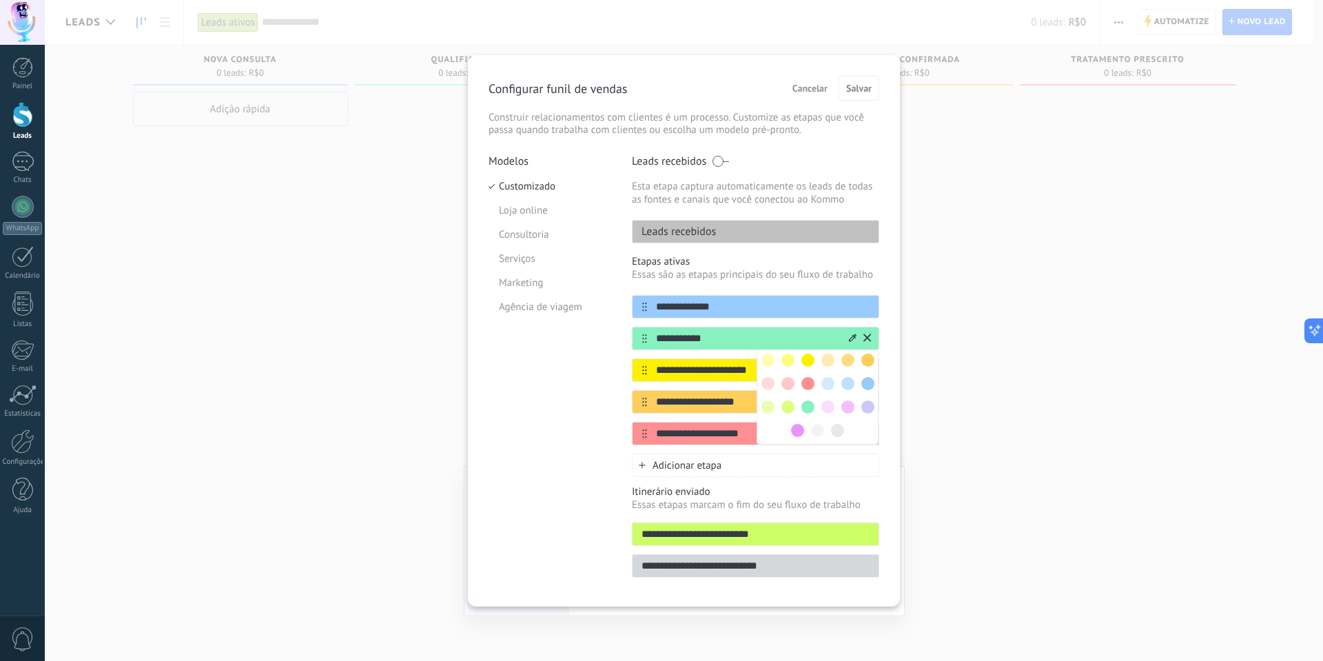
click at [728, 329] on div "**********" at bounding box center [755, 338] width 247 height 23
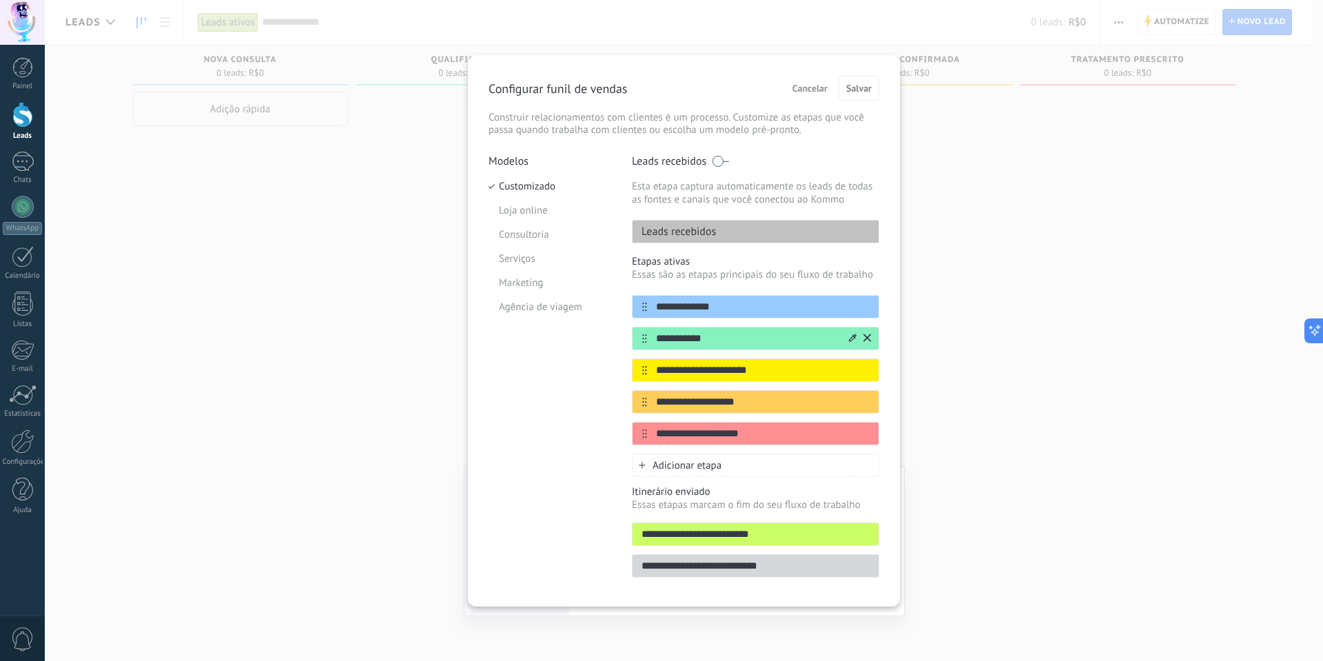
click at [726, 334] on input "**********" at bounding box center [747, 338] width 200 height 14
type input "**********"
click at [856, 93] on span "Salvar" at bounding box center [858, 88] width 25 height 10
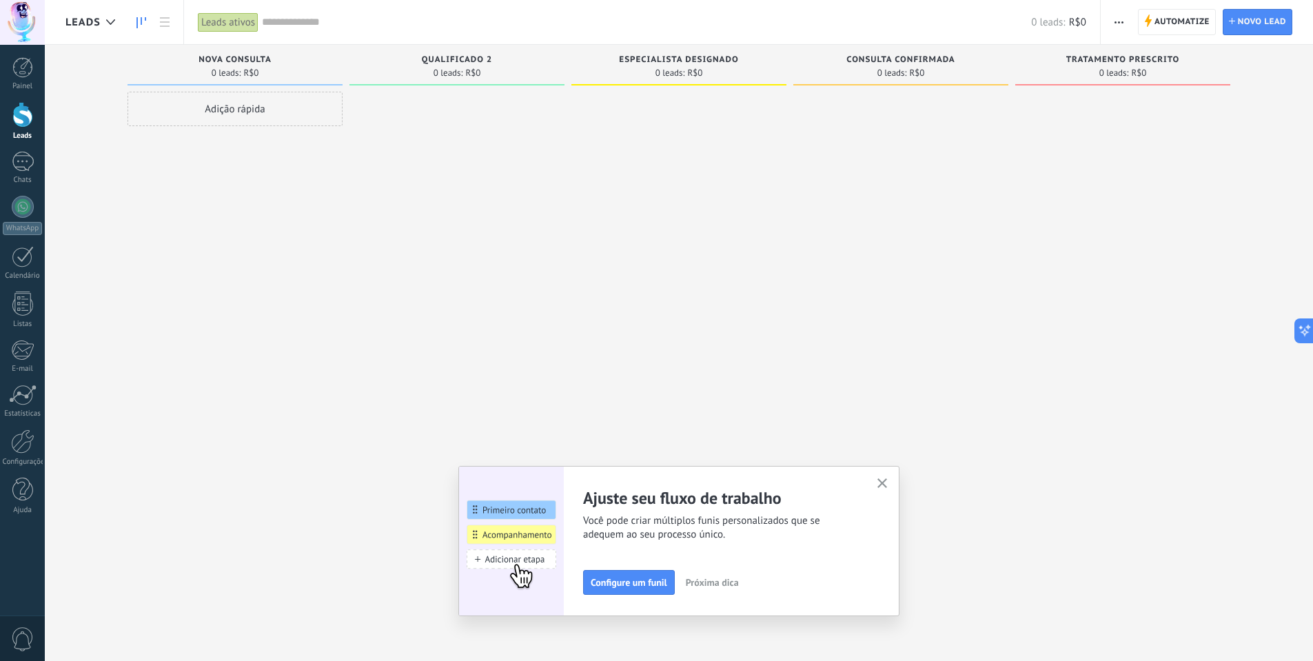
click at [271, 112] on div "Adição rápida" at bounding box center [234, 109] width 215 height 34
click at [1117, 18] on span "button" at bounding box center [1118, 22] width 9 height 26
